Goal: Check status: Check status

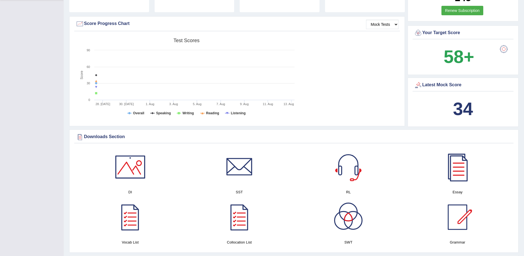
scroll to position [153, 0]
click at [465, 107] on b "34" at bounding box center [463, 109] width 20 height 20
click at [443, 85] on div "Latest Mock Score" at bounding box center [463, 86] width 98 height 8
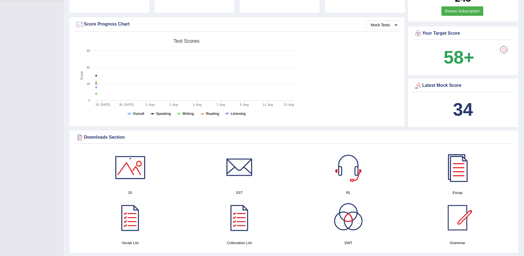
click at [432, 83] on div "Latest Mock Score" at bounding box center [463, 86] width 98 height 8
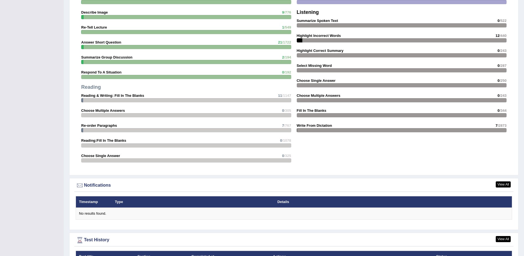
scroll to position [562, 0]
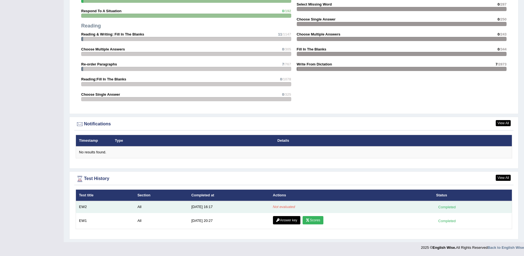
click at [273, 206] on em "Not evaluated" at bounding box center [284, 207] width 22 height 4
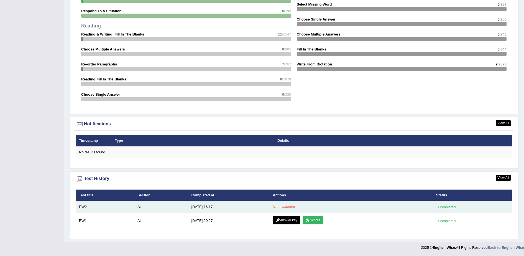
click at [273, 206] on em "Not evaluated" at bounding box center [284, 207] width 22 height 4
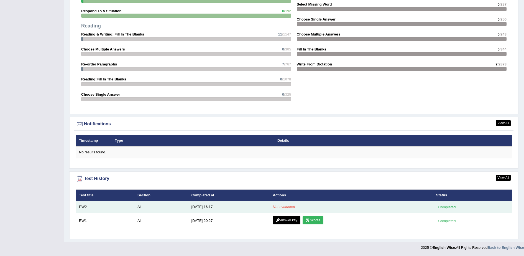
click at [273, 206] on em "Not evaluated" at bounding box center [284, 207] width 22 height 4
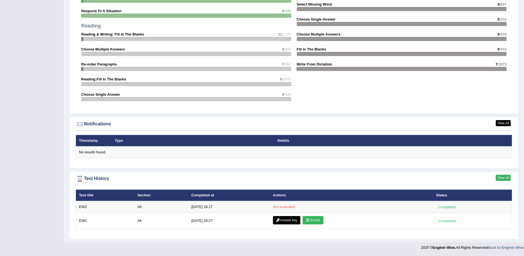
click at [503, 176] on link "View All" at bounding box center [503, 178] width 15 height 6
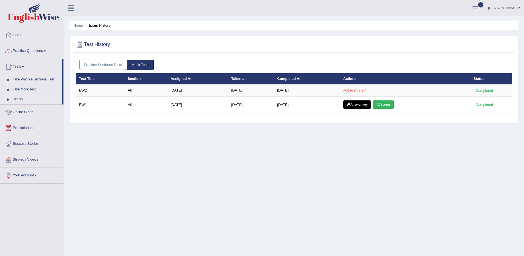
click at [141, 64] on link "Mock Tests" at bounding box center [140, 65] width 27 height 10
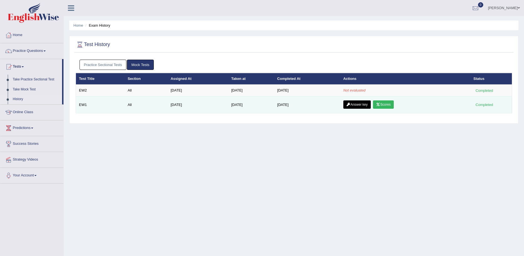
click at [354, 103] on link "Answer key" at bounding box center [357, 104] width 27 height 8
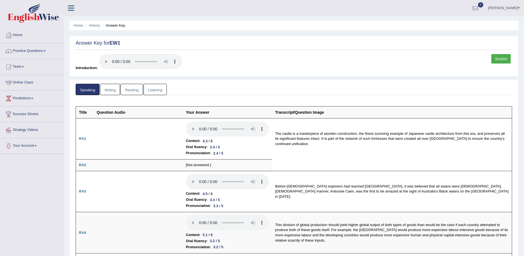
click at [501, 57] on link "Scores" at bounding box center [501, 58] width 19 height 9
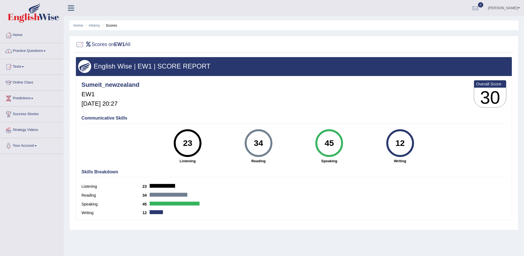
click at [44, 49] on link "Practice Questions" at bounding box center [31, 50] width 63 height 14
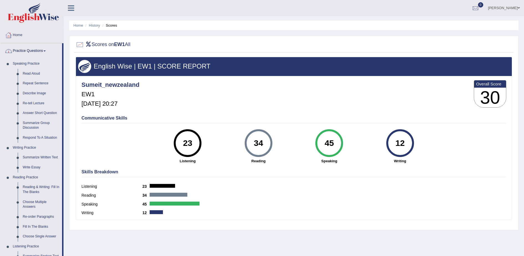
click at [27, 35] on link "Home" at bounding box center [31, 34] width 63 height 14
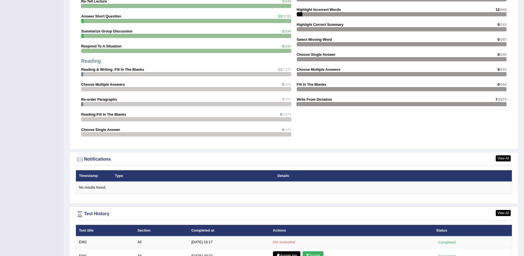
scroll to position [562, 0]
